Goal: Task Accomplishment & Management: Use online tool/utility

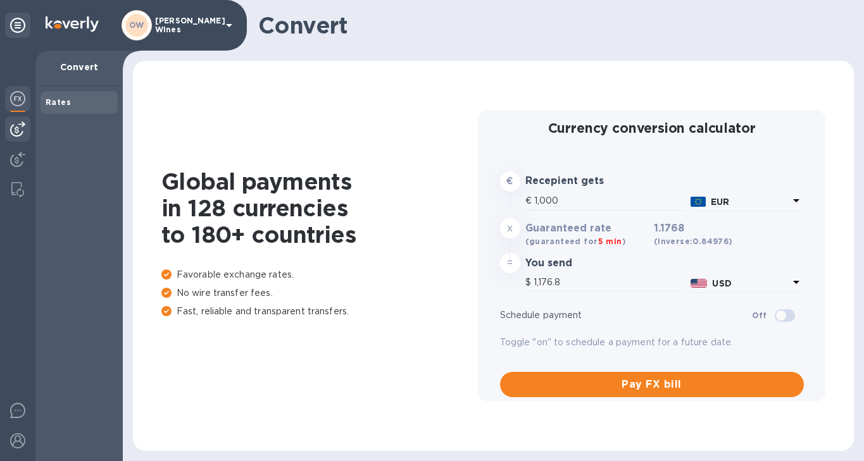
click at [16, 141] on div at bounding box center [17, 128] width 25 height 25
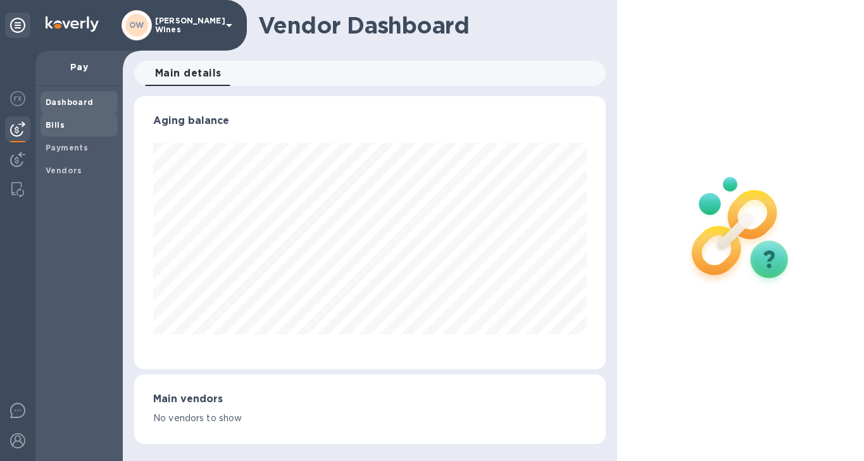
scroll to position [632721, 632528]
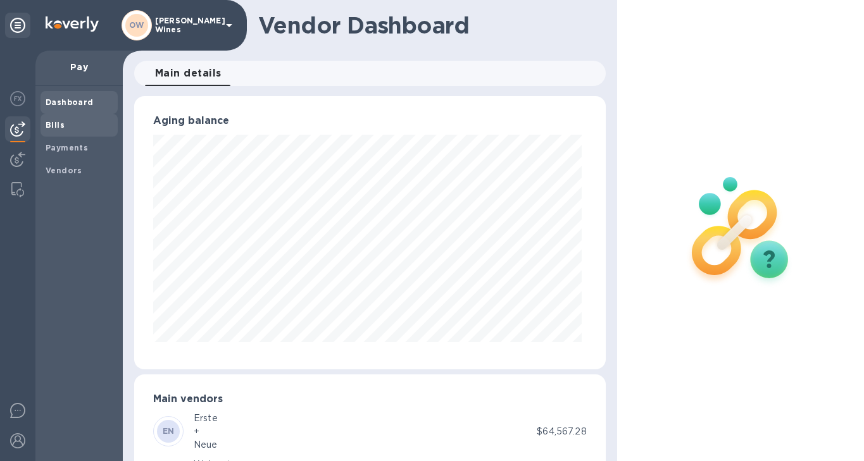
click at [49, 129] on b "Bills" at bounding box center [55, 124] width 19 height 9
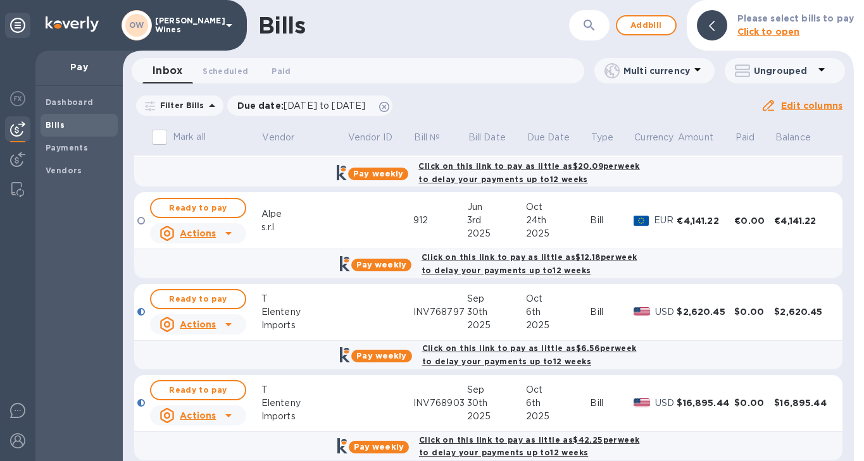
scroll to position [385, 0]
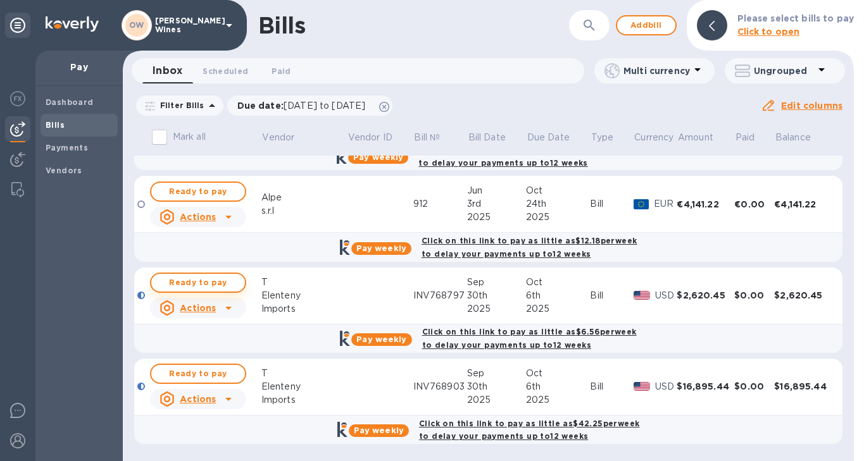
click at [216, 280] on span "Ready to pay" at bounding box center [197, 282] width 73 height 15
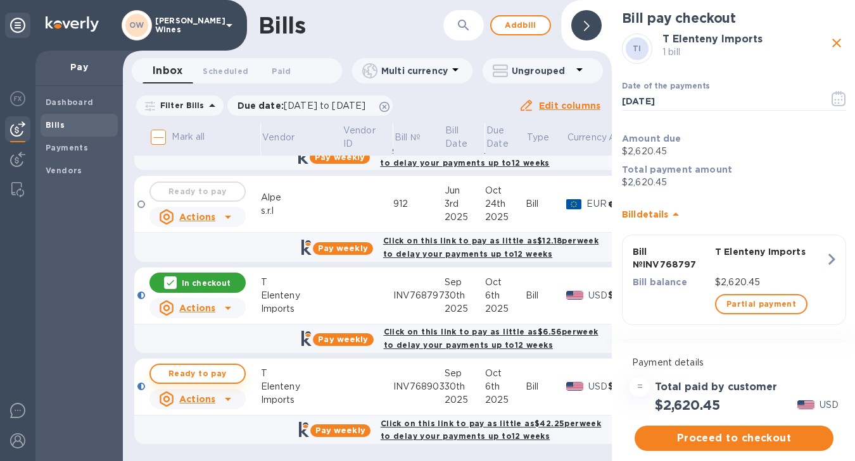
click at [206, 377] on span "Ready to pay" at bounding box center [197, 374] width 73 height 15
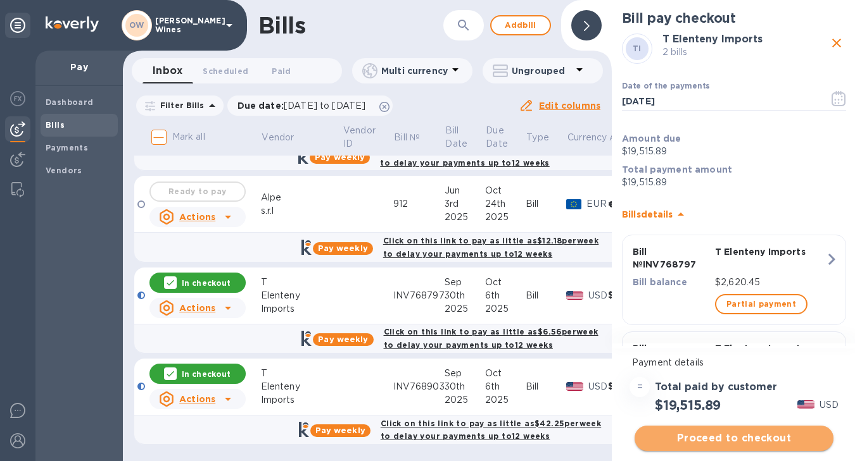
click at [757, 438] on span "Proceed to checkout" at bounding box center [733, 438] width 179 height 15
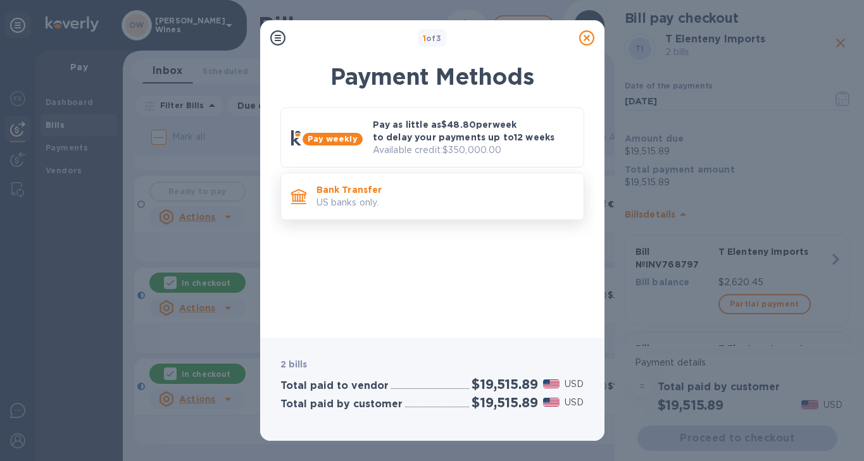
click at [466, 206] on p "US banks only." at bounding box center [444, 202] width 257 height 13
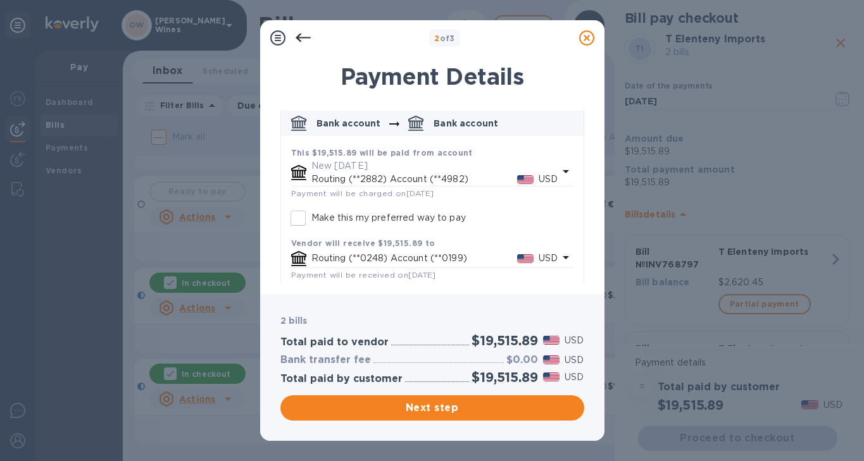
scroll to position [70, 0]
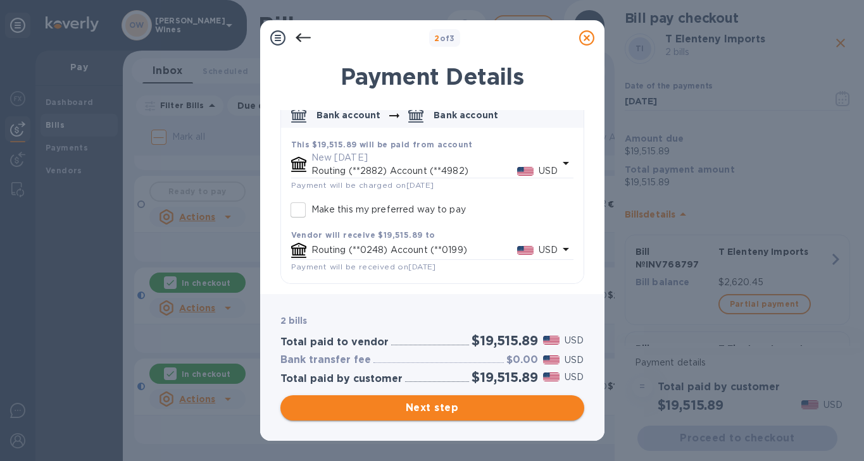
click at [428, 407] on span "Next step" at bounding box center [433, 408] width 284 height 15
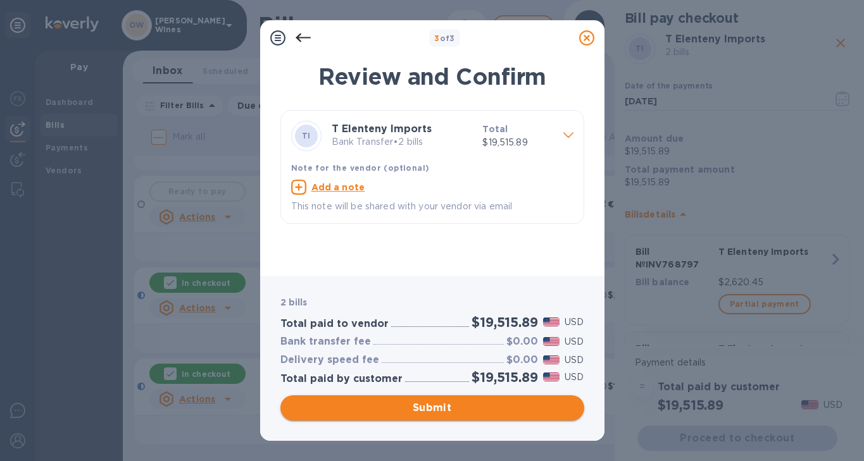
click at [428, 408] on span "Submit" at bounding box center [433, 408] width 284 height 15
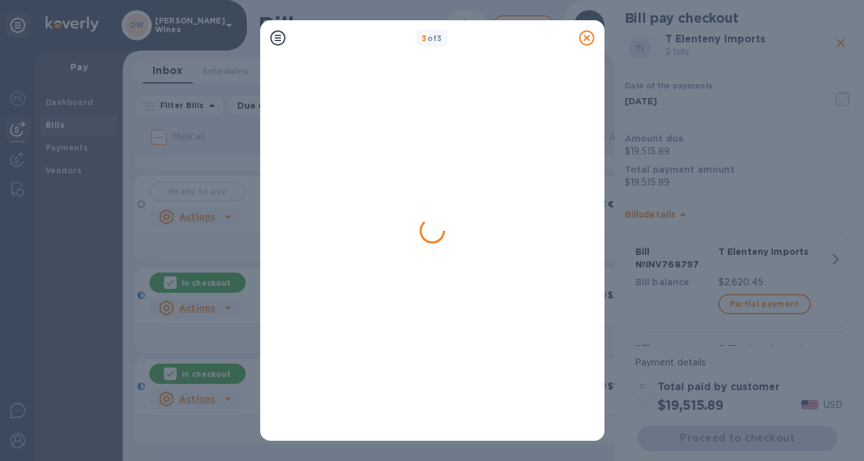
scroll to position [0, 0]
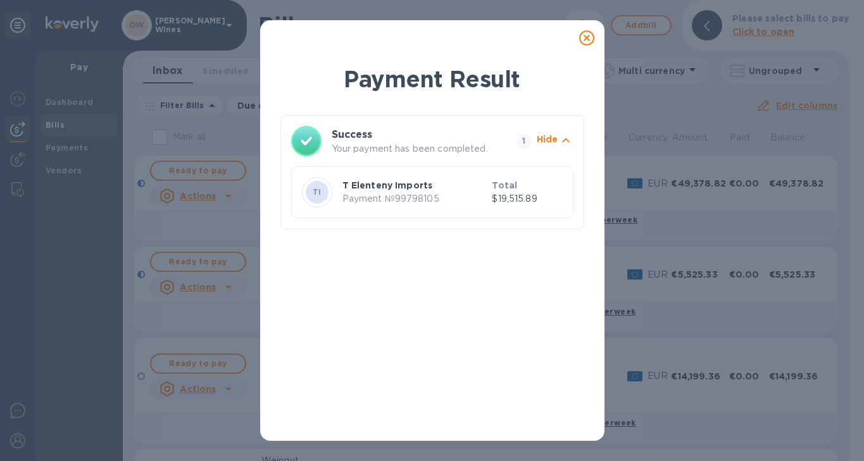
click at [589, 39] on icon at bounding box center [586, 37] width 15 height 15
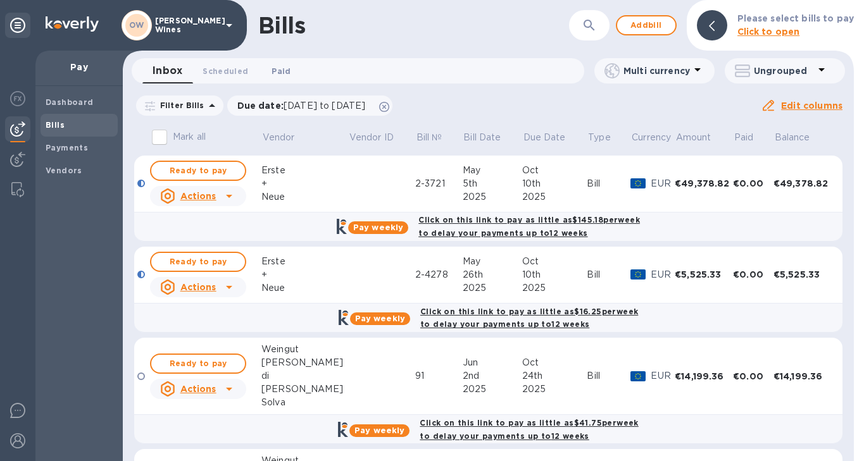
click at [279, 70] on span "Paid 0" at bounding box center [281, 71] width 19 height 13
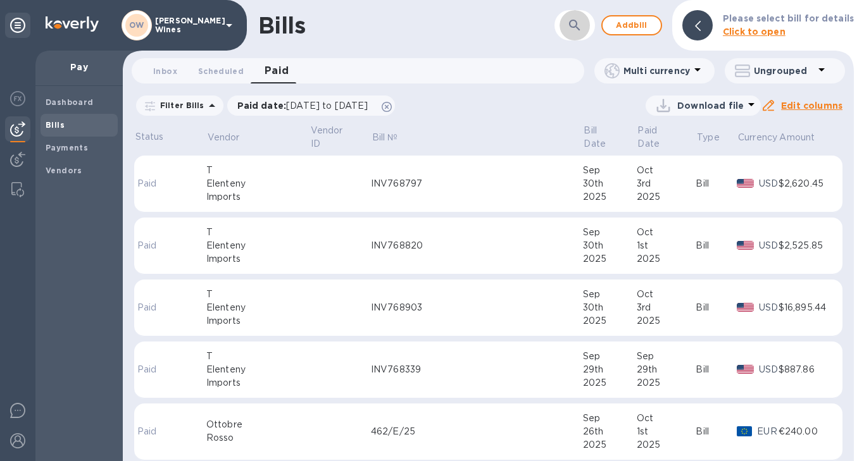
click at [580, 27] on icon "button" at bounding box center [574, 25] width 11 height 11
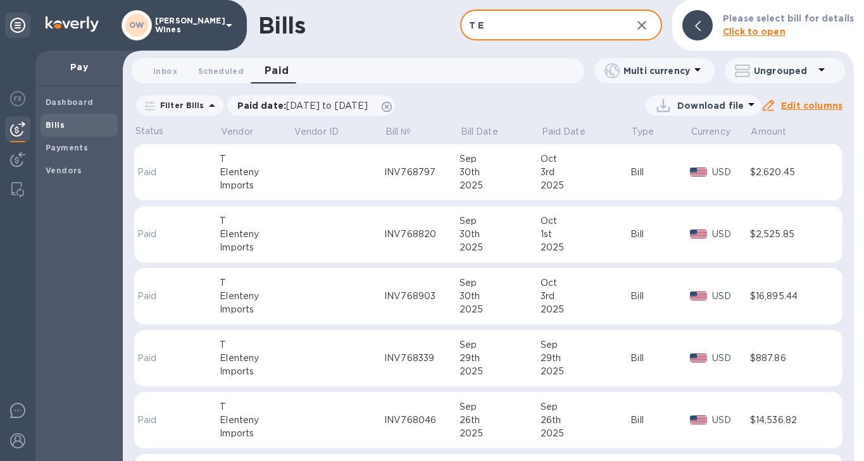
type input "T E"
